Goal: Task Accomplishment & Management: Use online tool/utility

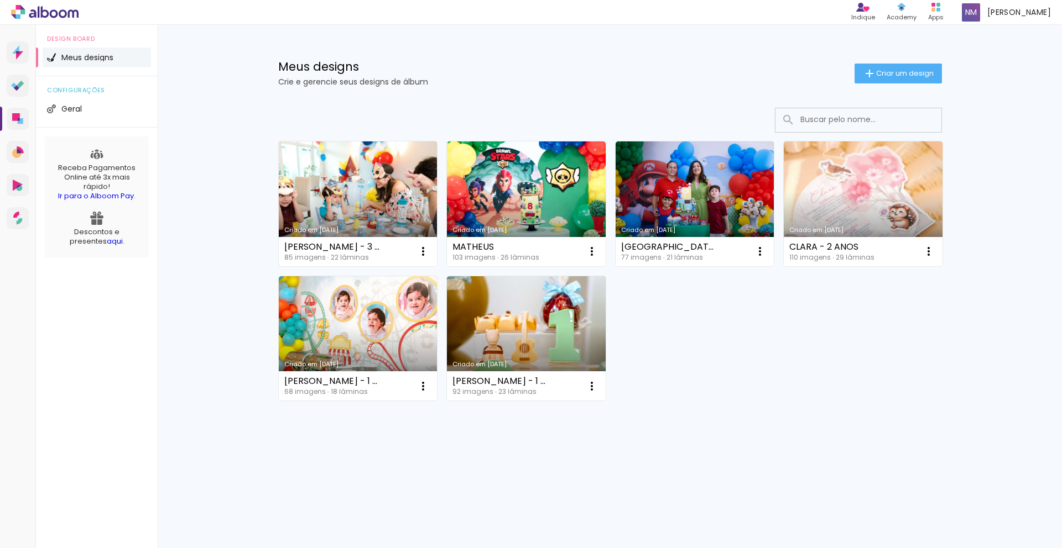
click at [405, 203] on link "Criado em [DATE]" at bounding box center [358, 204] width 159 height 125
